Goal: Communication & Community: Answer question/provide support

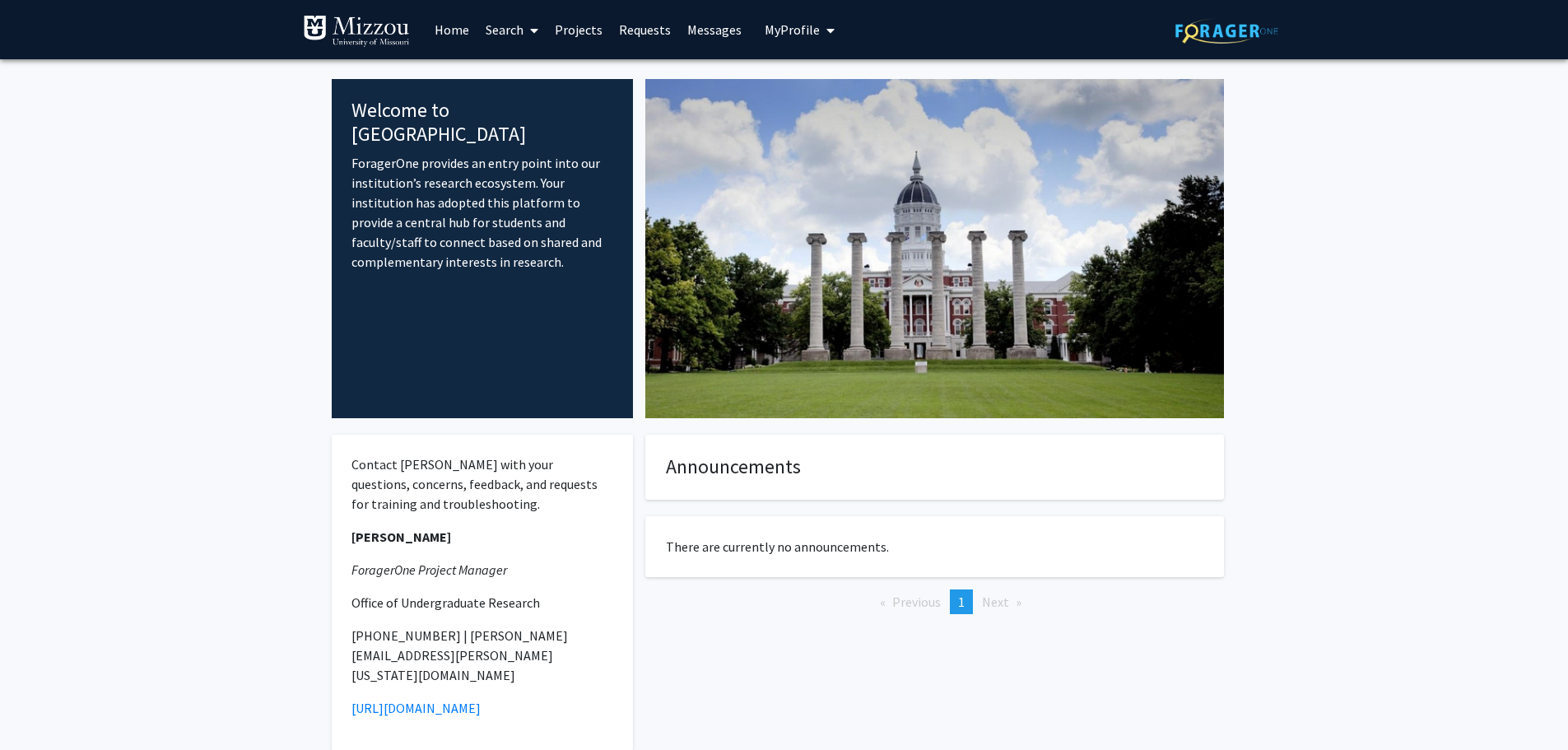
click at [804, 20] on button "My Profile" at bounding box center [799, 29] width 80 height 59
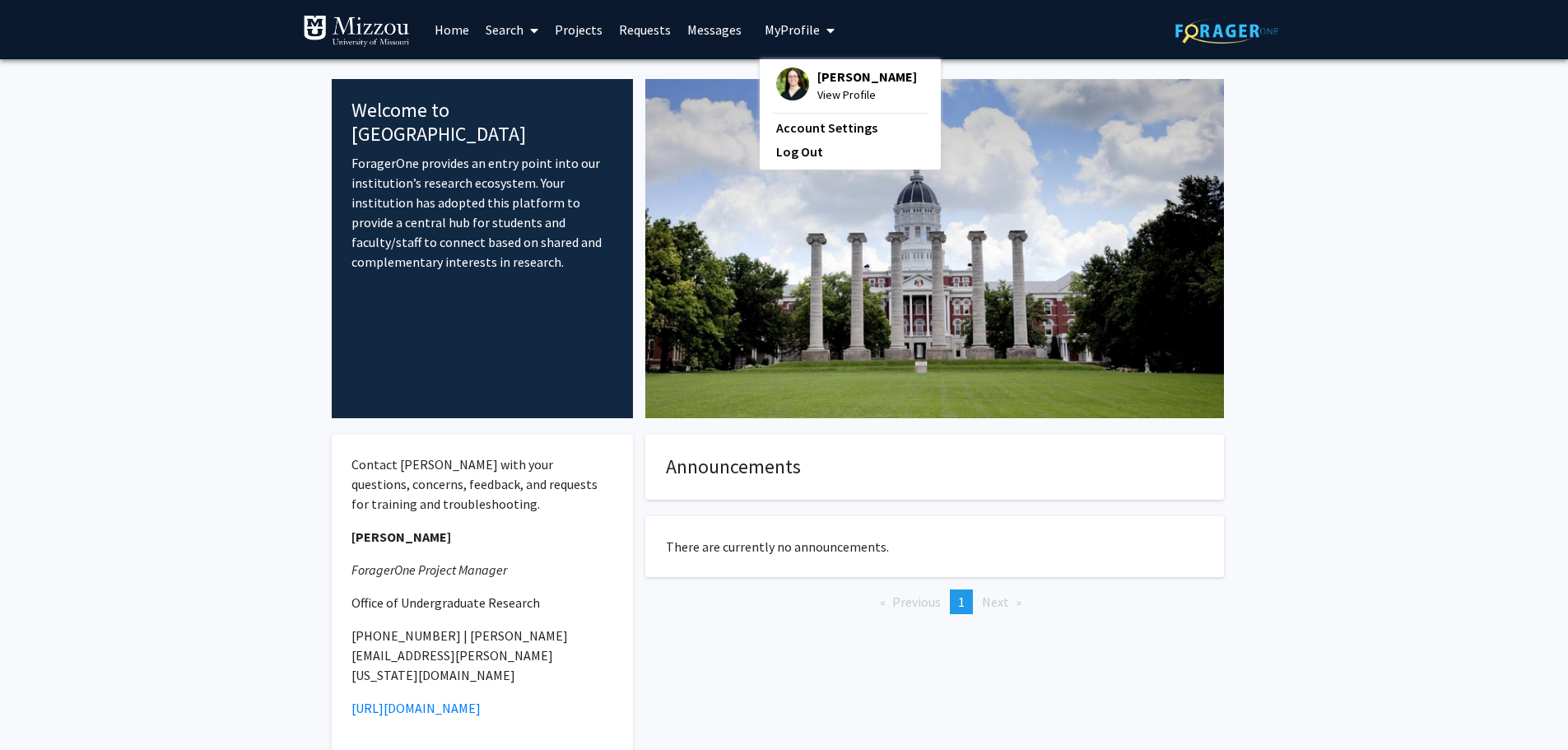
click at [577, 29] on link "Projects" at bounding box center [578, 30] width 65 height 58
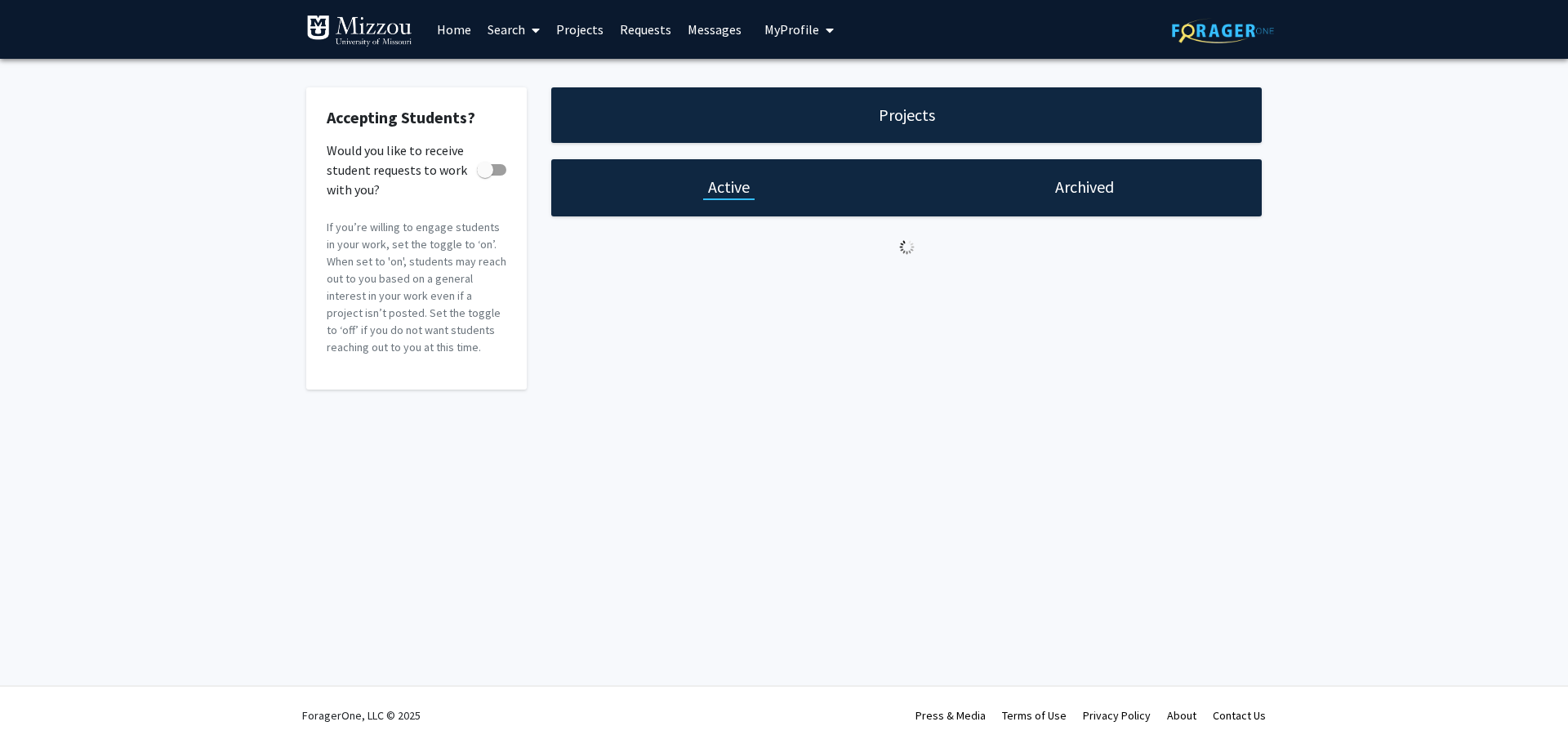
checkbox input "true"
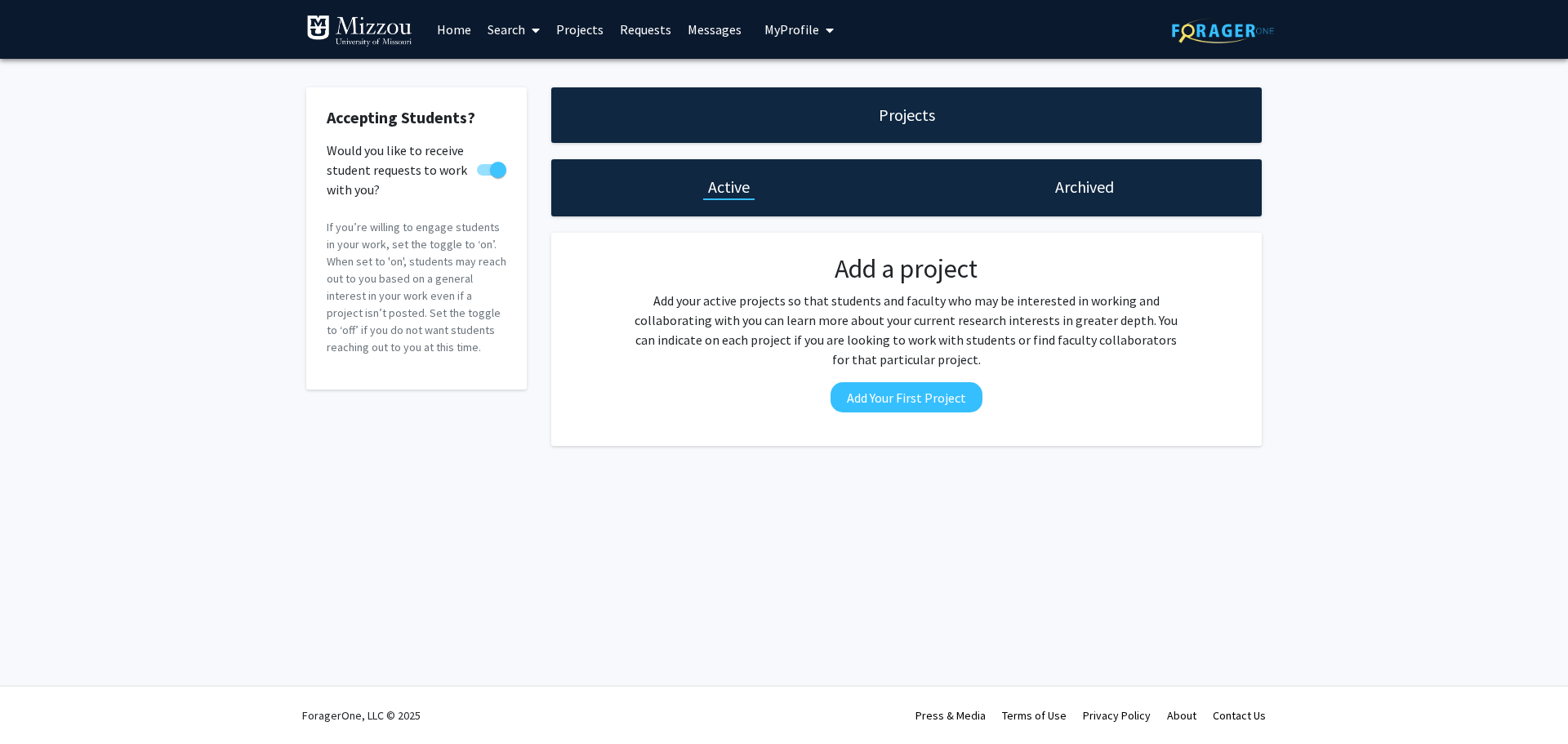
click at [648, 34] on link "Requests" at bounding box center [646, 30] width 68 height 57
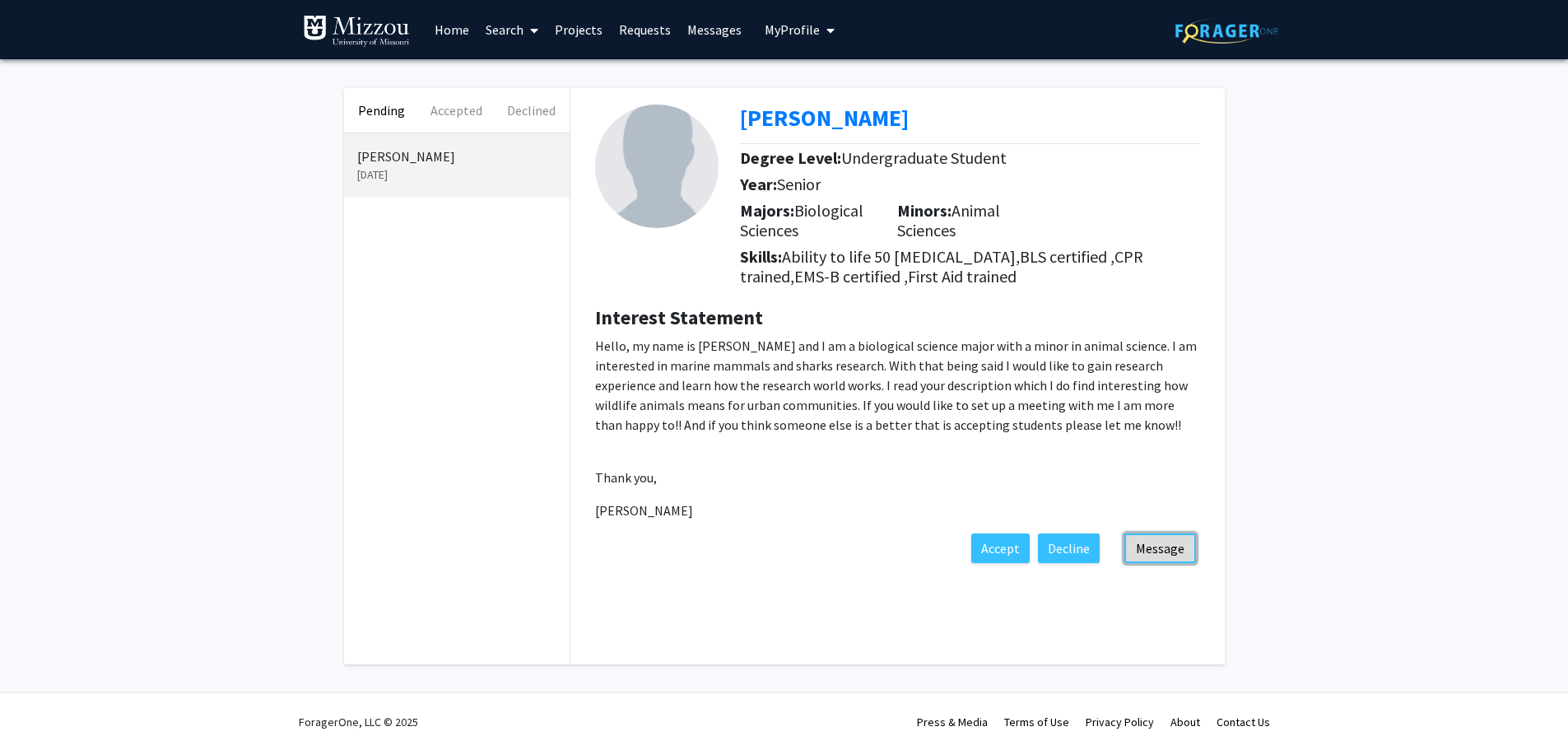
click at [1152, 557] on button "Message" at bounding box center [1159, 548] width 71 height 30
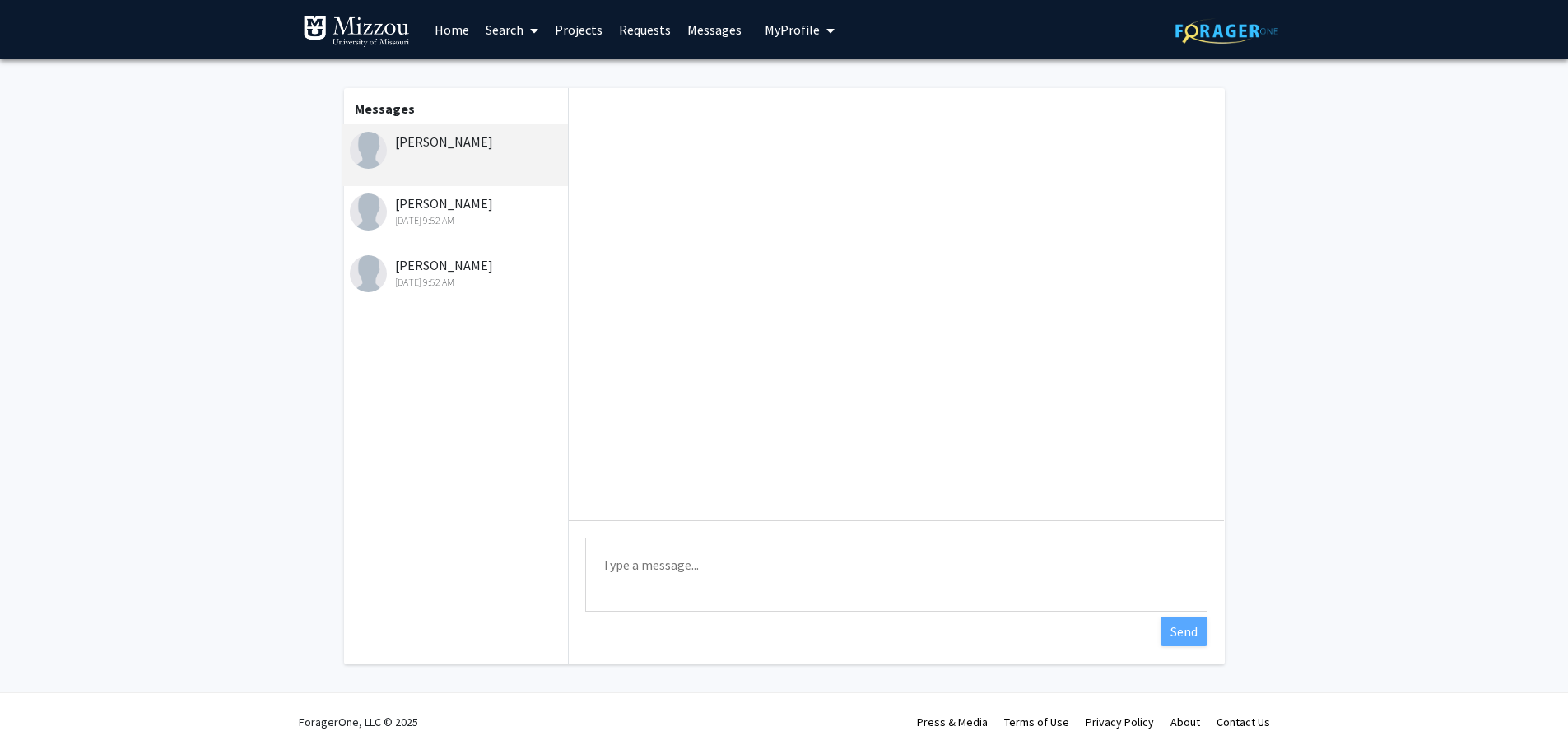
click at [775, 589] on textarea "Type a message" at bounding box center [896, 575] width 623 height 74
type textarea "Hello [PERSON_NAME]! Thanks for reaching out and your interest in"
click at [460, 215] on div "[DATE] 9:52 AM" at bounding box center [457, 220] width 215 height 14
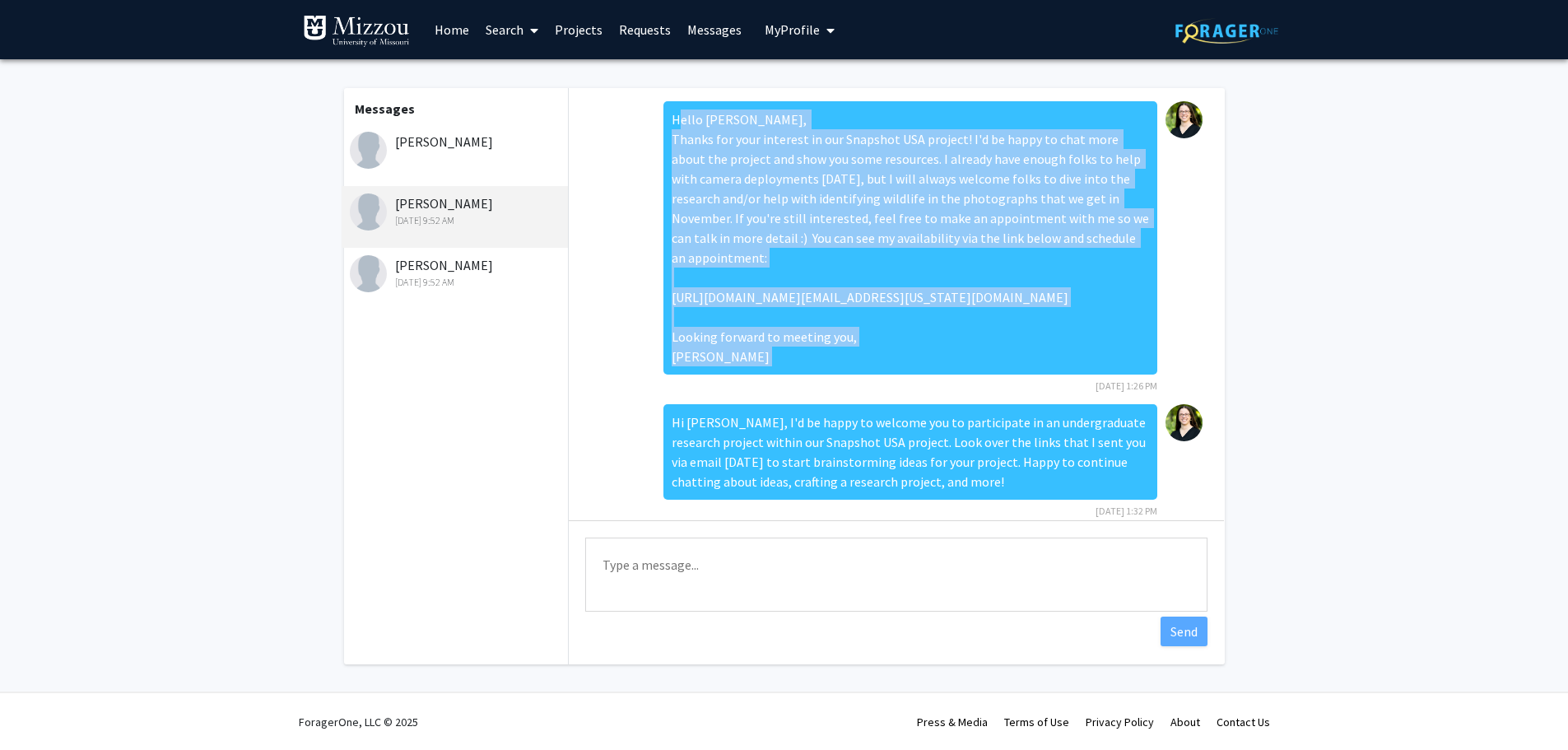
drag, startPoint x: 662, startPoint y: 118, endPoint x: 802, endPoint y: 400, distance: 314.8
click at [802, 394] on div "Hello [PERSON_NAME], Thanks for your interest in our Snapshot USA project! I'd …" at bounding box center [910, 248] width 493 height 293
copy div "Hello [PERSON_NAME], Thanks for your interest in our Snapshot USA project! I'd …"
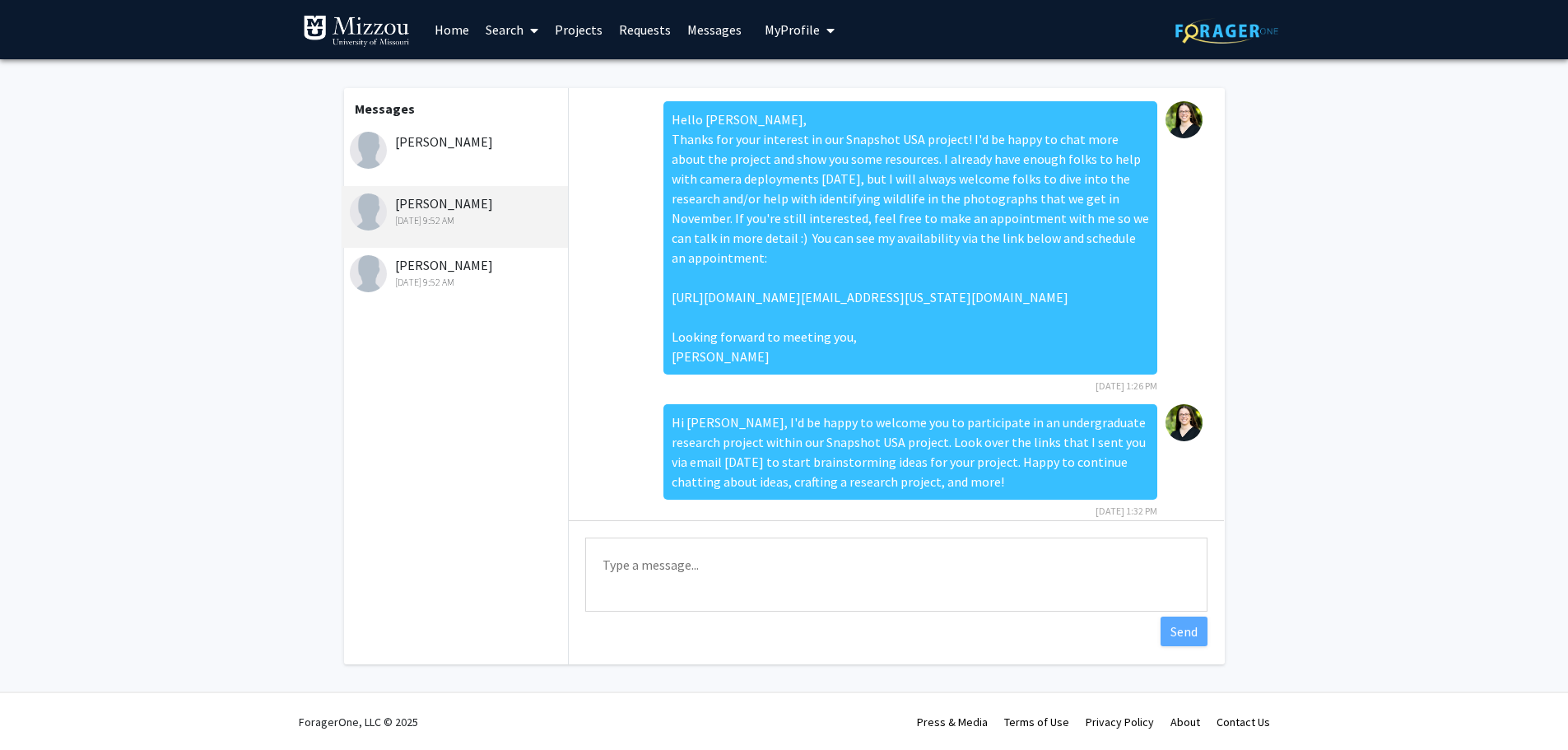
drag, startPoint x: 466, startPoint y: 153, endPoint x: 492, endPoint y: 199, distance: 52.8
click at [466, 152] on div "[PERSON_NAME]" at bounding box center [455, 155] width 227 height 62
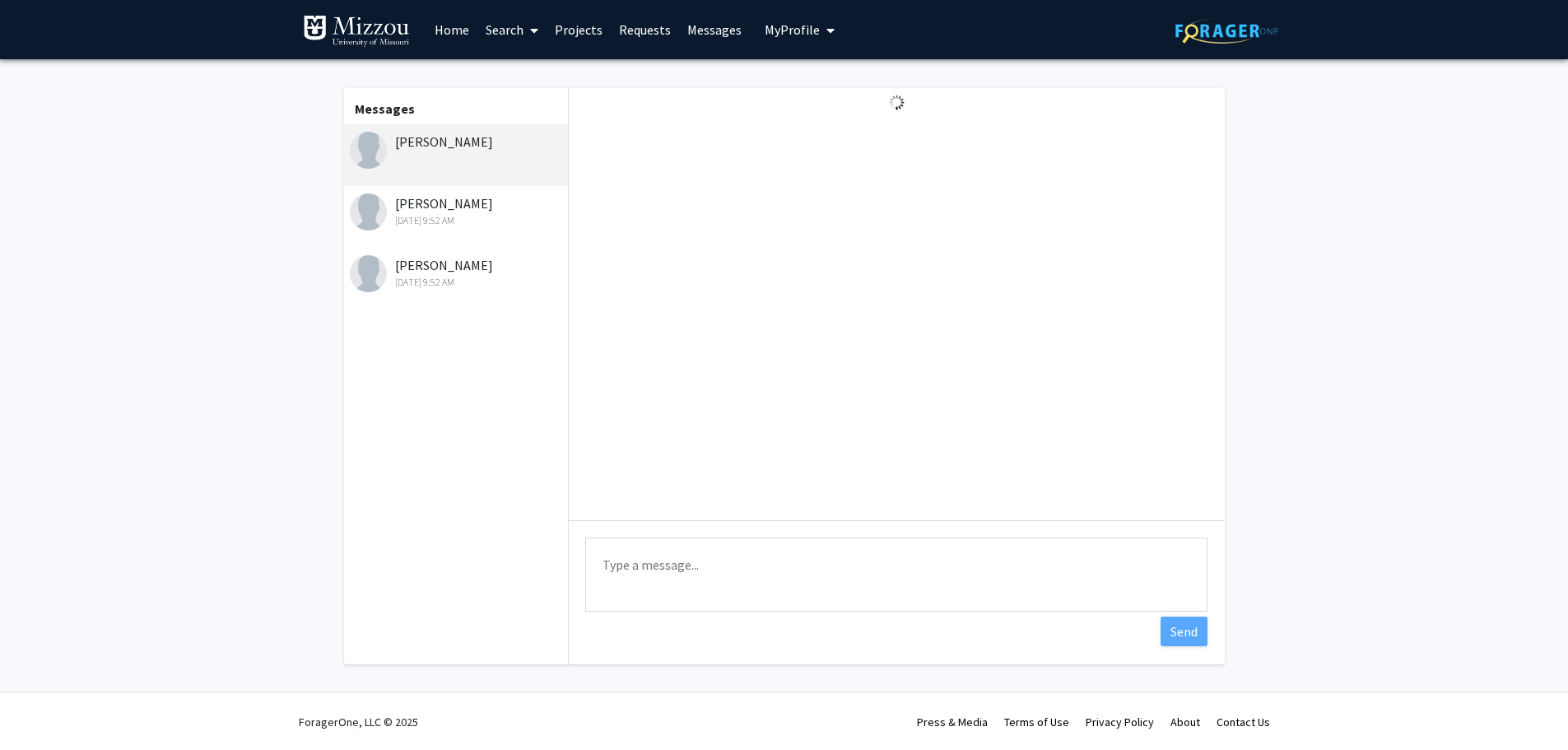
click at [753, 570] on textarea "Type a message" at bounding box center [896, 575] width 623 height 74
paste textarea "Hello [PERSON_NAME], Thanks for your interest in our Snapshot USA project! I'd …"
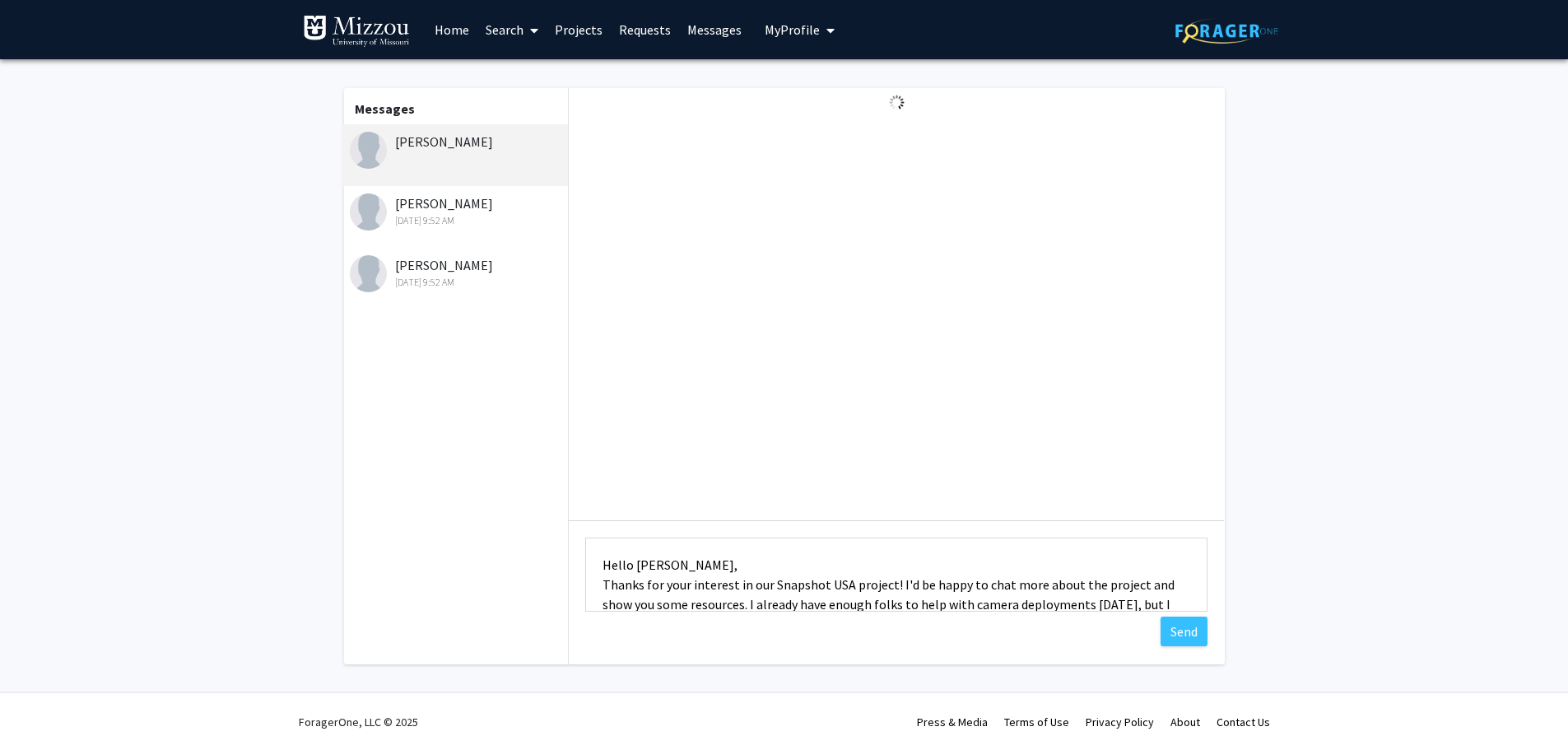
click at [653, 563] on textarea "Hello [PERSON_NAME], Thanks for your interest in our Snapshot USA project! I'd …" at bounding box center [896, 575] width 623 height 74
click at [726, 562] on textarea "Hello [PERSON_NAME], Thanks for your interest in our Snapshot USA project! I'd …" at bounding box center [896, 575] width 623 height 74
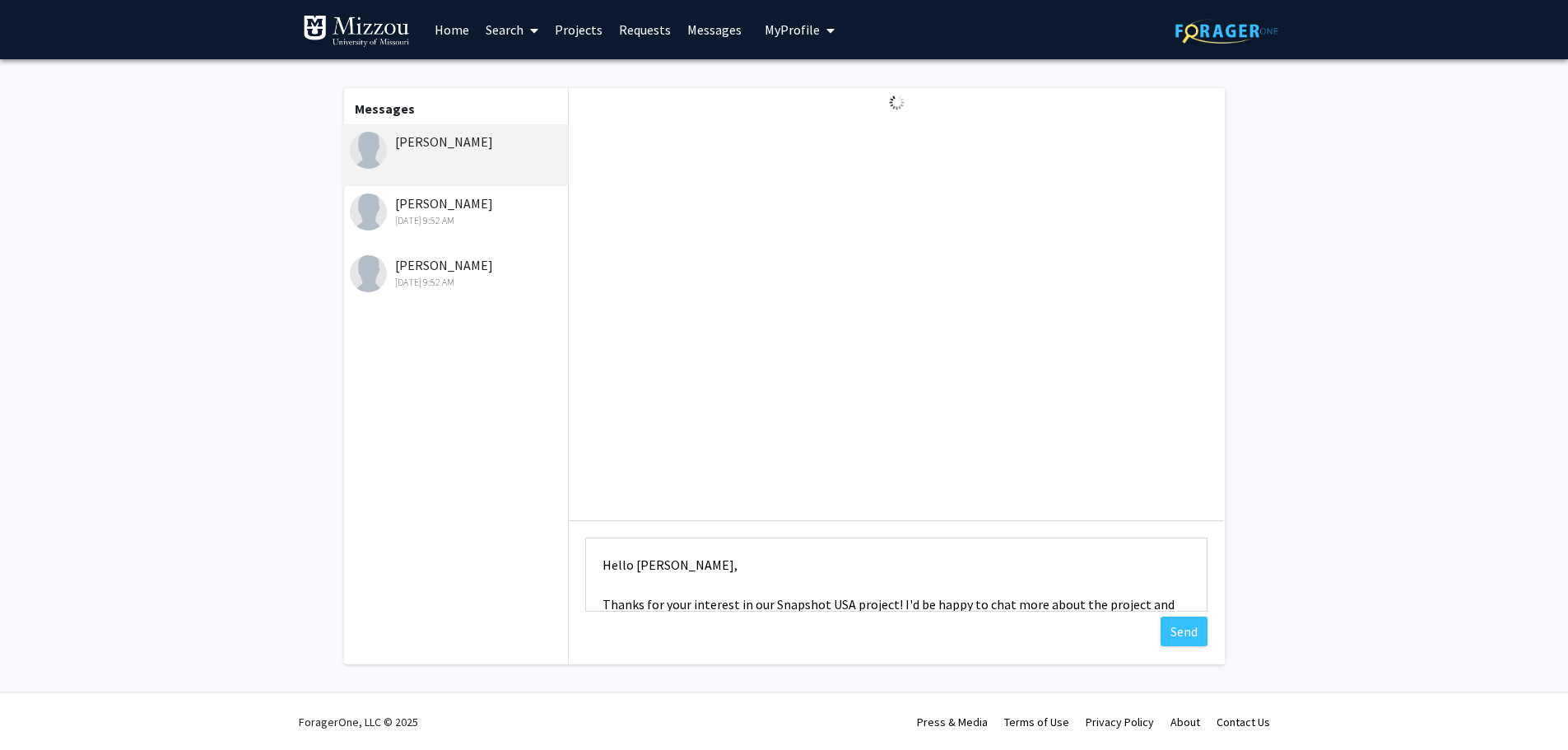
click at [659, 605] on textarea "Hello [PERSON_NAME], Thanks for your interest in our Snapshot USA project! I'd …" at bounding box center [896, 575] width 623 height 74
drag, startPoint x: 844, startPoint y: 600, endPoint x: 969, endPoint y: 505, distance: 157.0
click at [969, 505] on div "Type a message Hello [PERSON_NAME], Thanks for reaching out and your interest i…" at bounding box center [896, 376] width 655 height 576
click at [983, 604] on textarea "Hello [PERSON_NAME], Thanks for reaching out and your interest in our Snapshot …" at bounding box center [896, 575] width 623 height 74
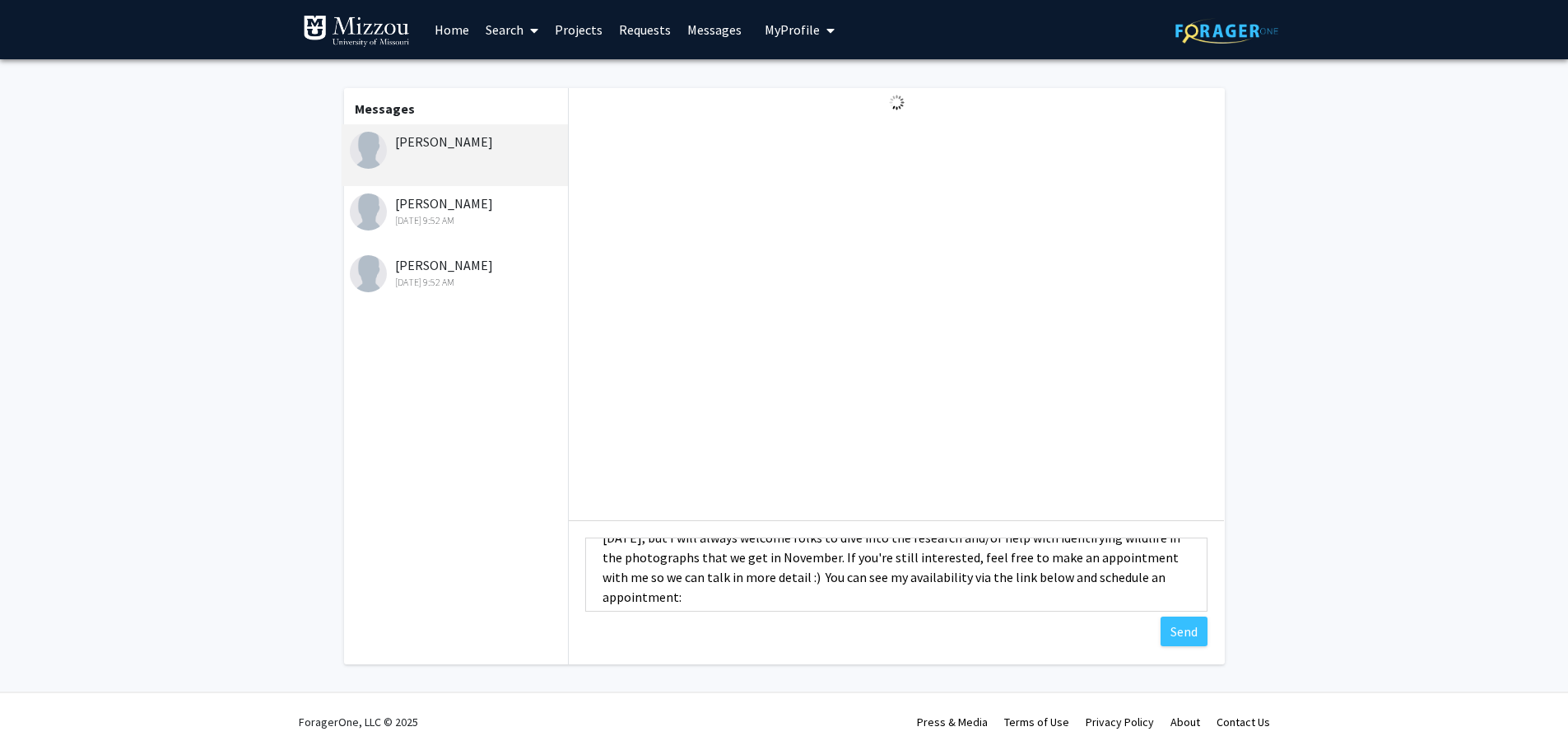
scroll to position [189, 0]
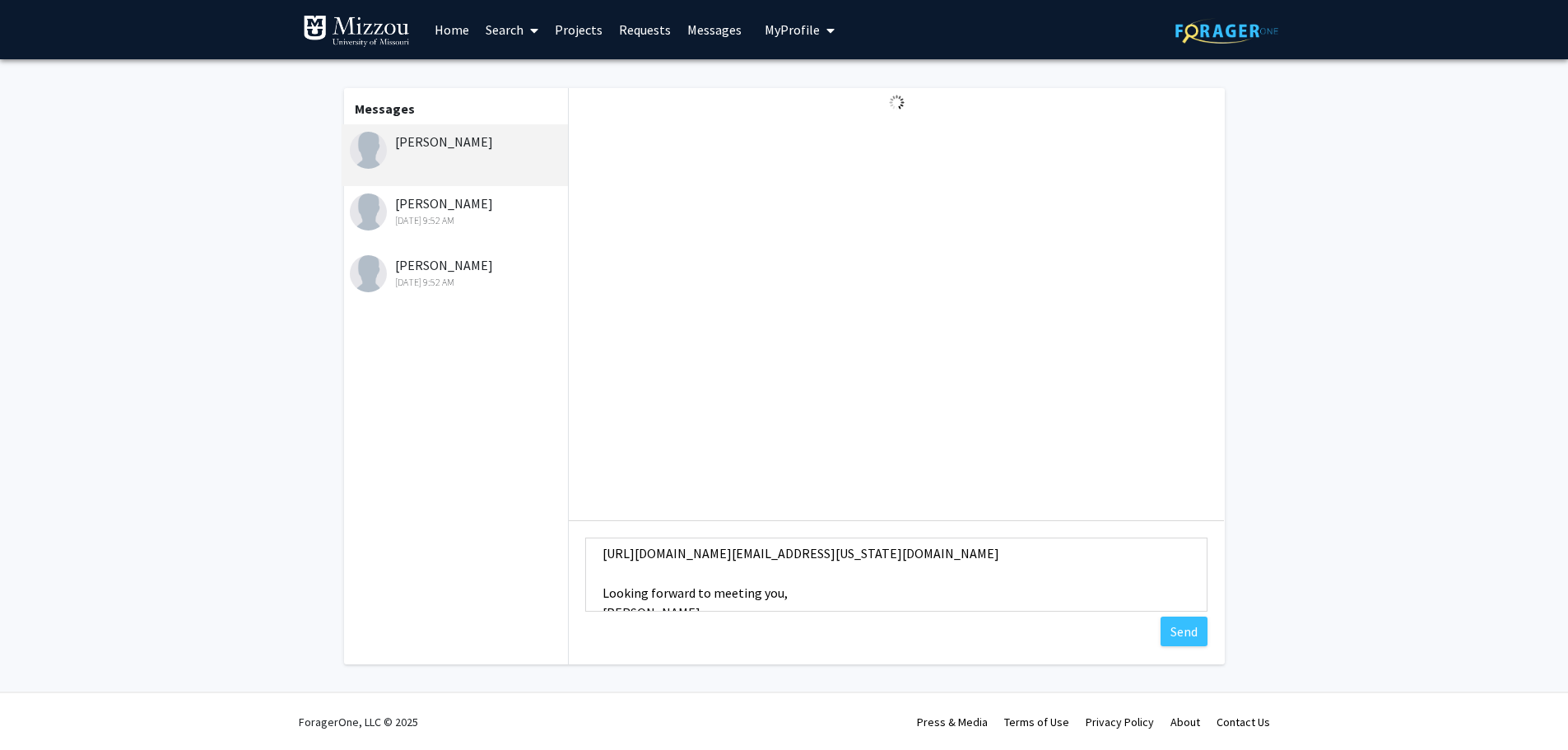
drag, startPoint x: 946, startPoint y: 571, endPoint x: 1175, endPoint y: 566, distance: 229.1
click at [1175, 566] on textarea "Hello [PERSON_NAME], Thanks for reaching out and your interest in our lab's res…" at bounding box center [896, 575] width 623 height 74
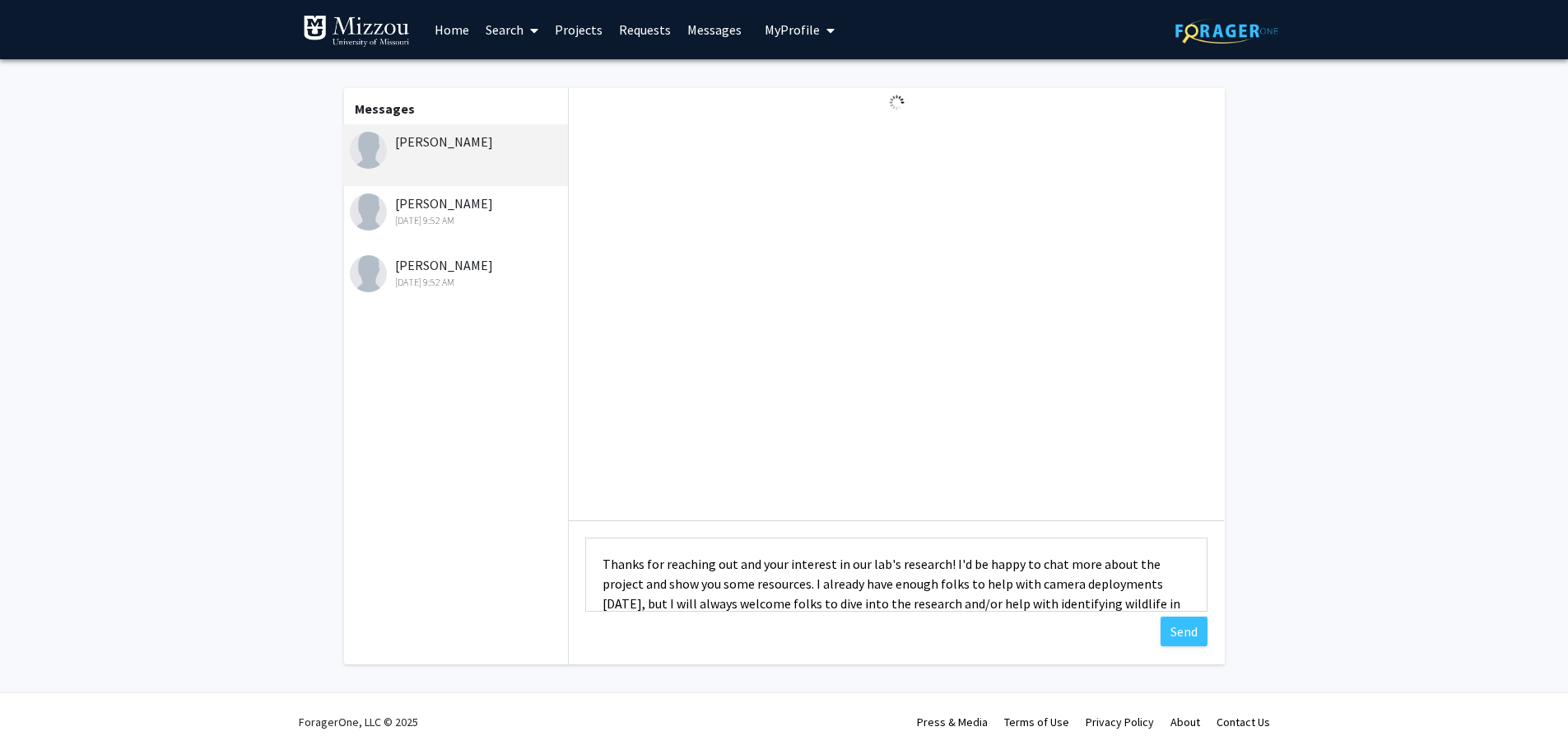
scroll to position [35, 0]
click at [966, 572] on textarea "Hello [PERSON_NAME], Thanks for reaching out and your interest in our lab's res…" at bounding box center [896, 575] width 623 height 74
click at [1142, 571] on textarea "Hello [PERSON_NAME], Thanks for reaching out and your interest in our lab's res…" at bounding box center [896, 575] width 623 height 74
drag, startPoint x: 635, startPoint y: 588, endPoint x: 748, endPoint y: 641, distance: 124.8
click at [635, 588] on textarea "Hello [PERSON_NAME], Thanks for reaching out and your interest in our lab's res…" at bounding box center [896, 575] width 623 height 74
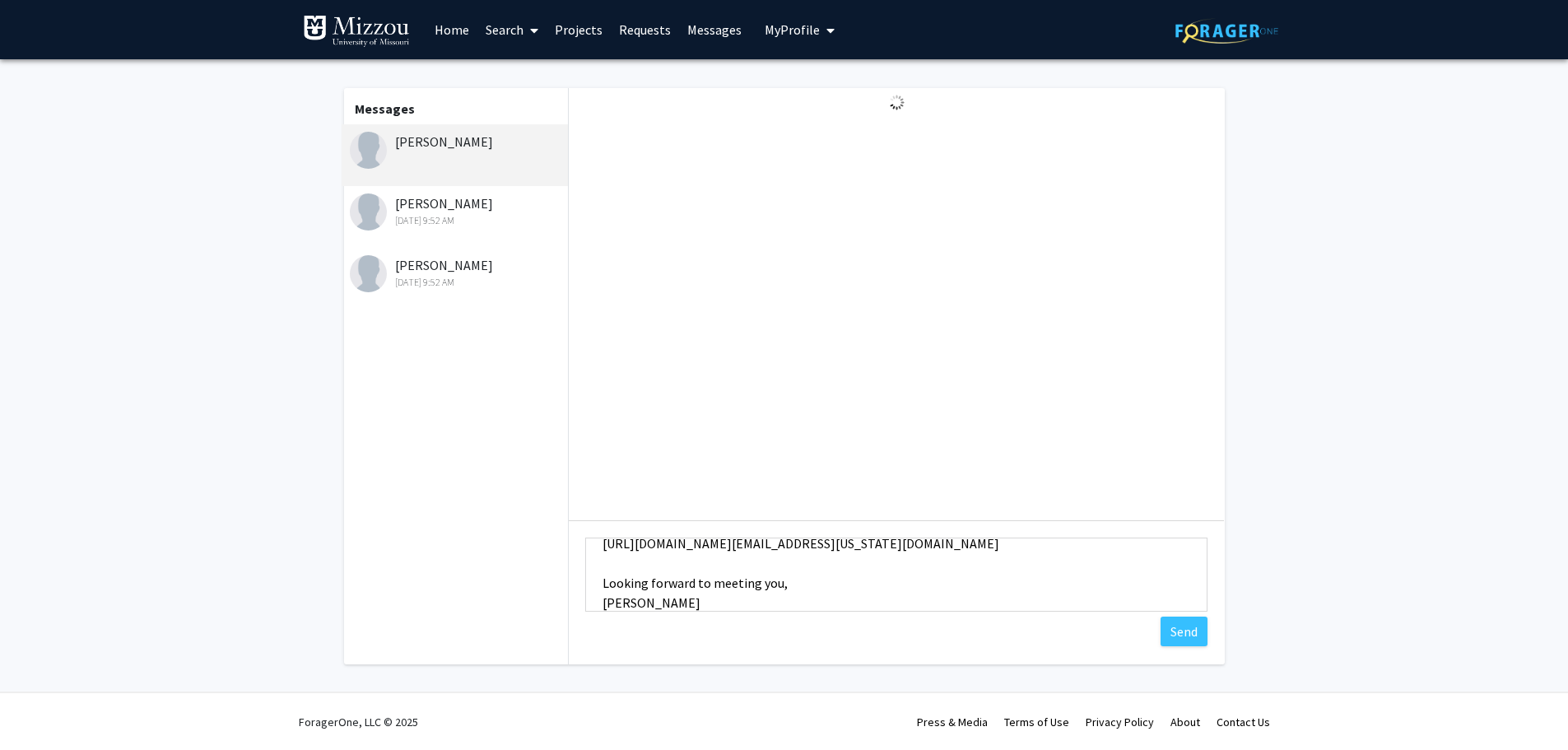
scroll to position [179, 0]
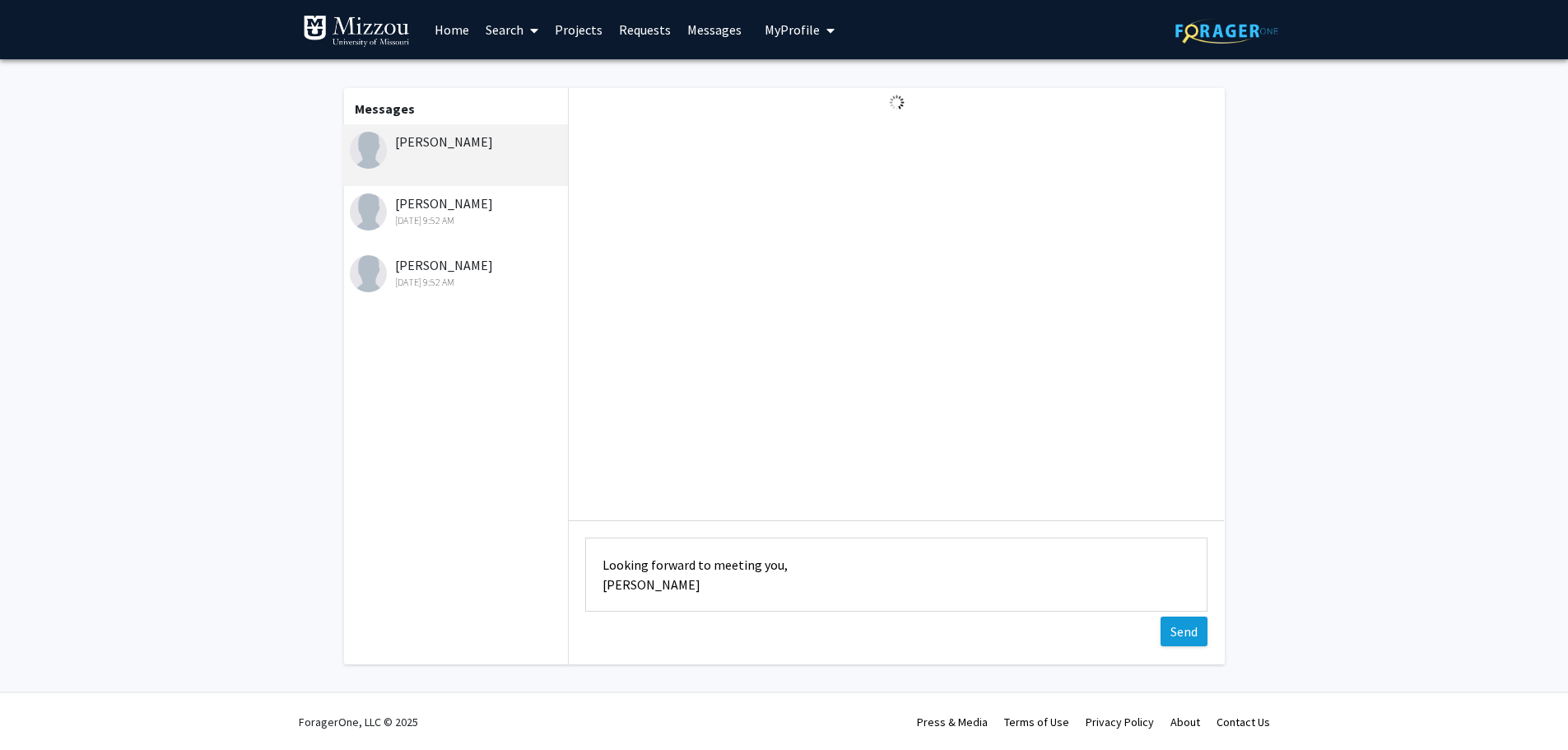
type textarea "Hello [PERSON_NAME], Thanks for reaching out and your interest in our lab's res…"
click at [1200, 626] on button "Send" at bounding box center [1183, 631] width 47 height 30
